Goal: Entertainment & Leisure: Consume media (video, audio)

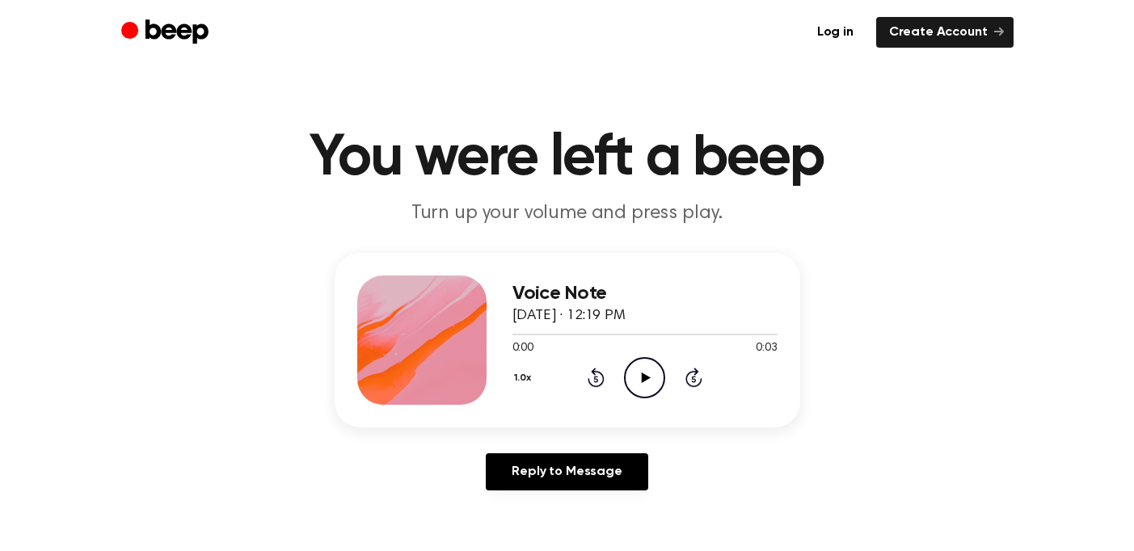
click at [642, 381] on icon "Play Audio" at bounding box center [644, 377] width 41 height 41
click at [655, 379] on icon "Play Audio" at bounding box center [644, 377] width 41 height 41
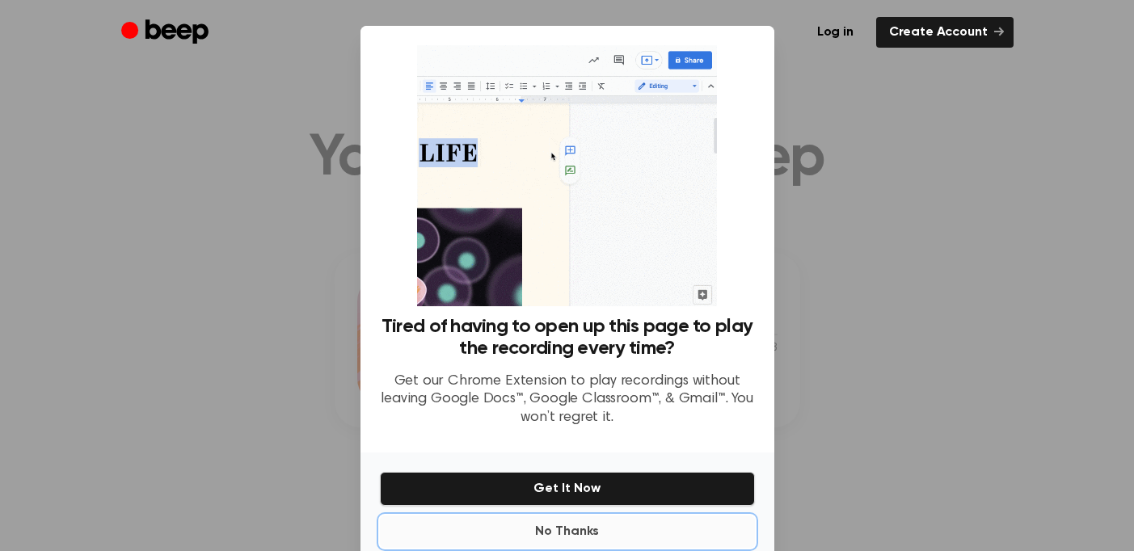
click at [562, 528] on button "No Thanks" at bounding box center [567, 532] width 375 height 32
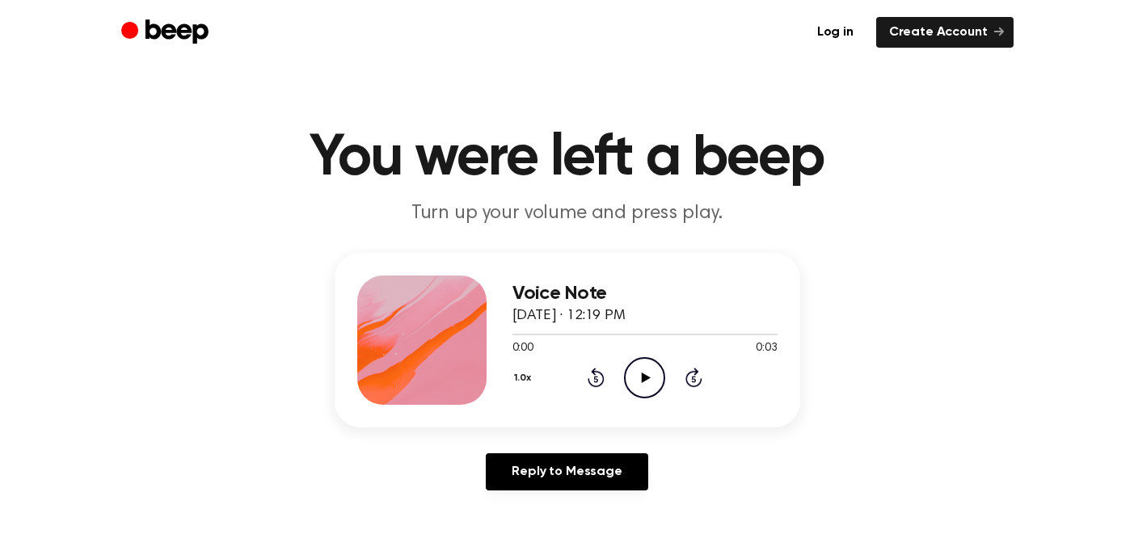
click at [643, 375] on icon at bounding box center [646, 377] width 9 height 11
click at [645, 379] on icon at bounding box center [646, 377] width 9 height 11
click at [642, 389] on icon "Play Audio" at bounding box center [644, 377] width 41 height 41
click at [645, 383] on icon "Play Audio" at bounding box center [644, 377] width 41 height 41
